Goal: Browse casually: Explore the website without a specific task or goal

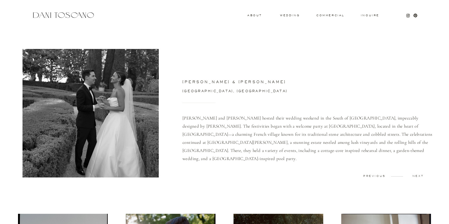
click at [56, 13] on div at bounding box center [64, 15] width 64 height 8
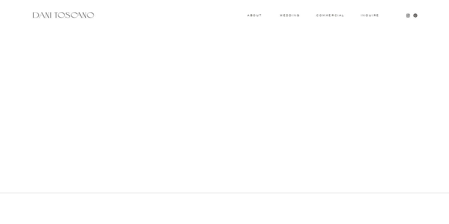
scroll to position [217, 0]
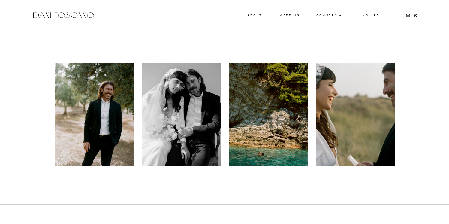
click at [387, 110] on div at bounding box center [355, 114] width 79 height 103
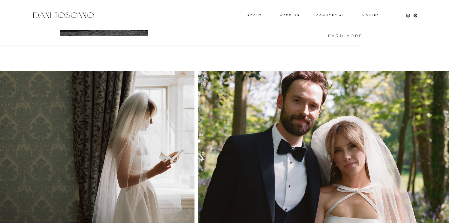
scroll to position [418, 0]
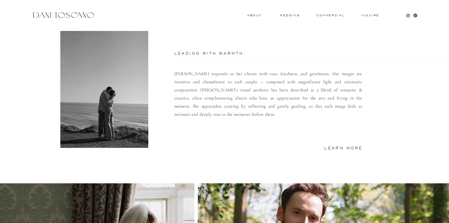
click at [224, 73] on p "Dani responds to her clients with ease, kindness, and gentleness. Her images ar…" at bounding box center [269, 103] width 188 height 67
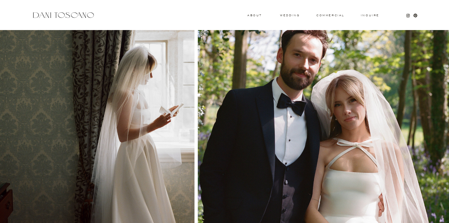
scroll to position [612, 0]
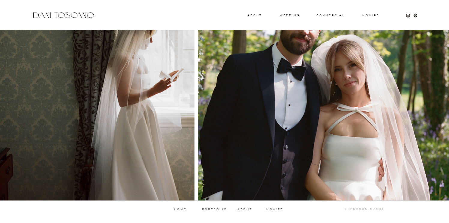
click at [207, 209] on p "portfolio" at bounding box center [215, 209] width 30 height 3
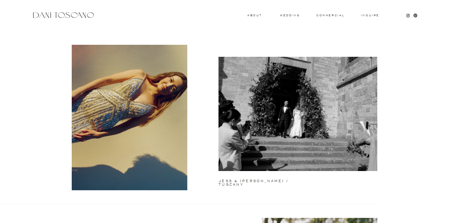
click at [79, 18] on div at bounding box center [64, 15] width 64 height 8
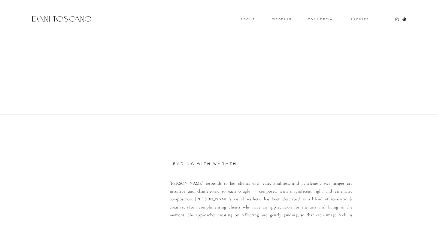
scroll to position [235, 0]
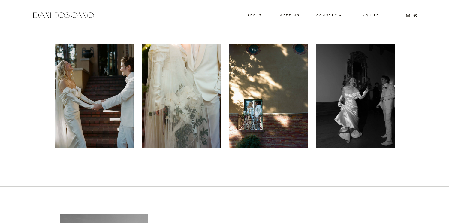
click at [166, 84] on div at bounding box center [181, 95] width 79 height 103
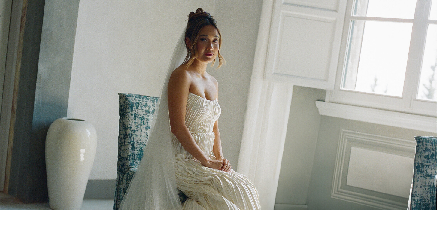
scroll to position [0, 0]
